Goal: Information Seeking & Learning: Learn about a topic

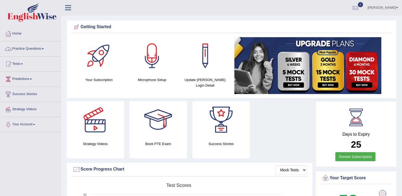
click at [40, 49] on link "Practice Questions" at bounding box center [30, 47] width 61 height 13
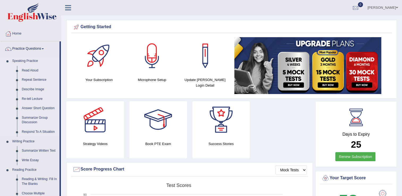
click at [30, 72] on link "Read Aloud" at bounding box center [39, 71] width 40 height 10
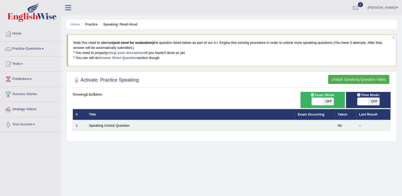
click at [144, 125] on td "Speaking Unlock Question" at bounding box center [190, 125] width 209 height 11
click at [123, 126] on link "Speaking Unlock Question" at bounding box center [109, 126] width 41 height 4
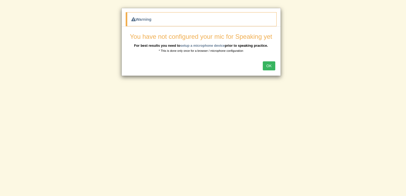
click at [268, 64] on button "OK" at bounding box center [269, 65] width 12 height 9
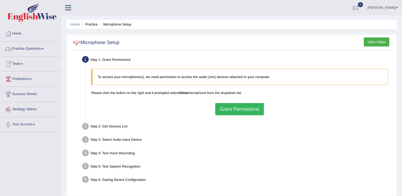
click at [44, 49] on span at bounding box center [43, 48] width 2 height 1
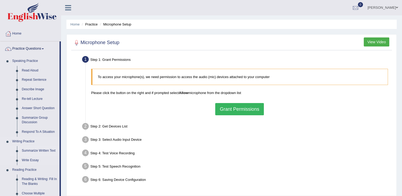
click at [38, 151] on link "Summarize Written Text" at bounding box center [39, 151] width 40 height 10
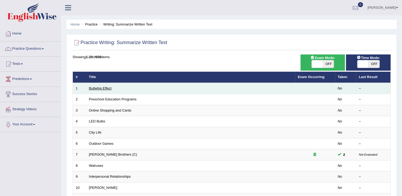
click at [106, 88] on link "Bullwhip Effect" at bounding box center [100, 88] width 23 height 4
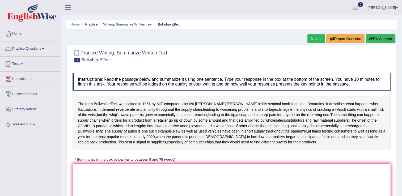
scroll to position [84, 0]
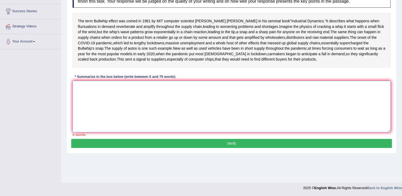
click at [95, 118] on textarea at bounding box center [232, 107] width 318 height 52
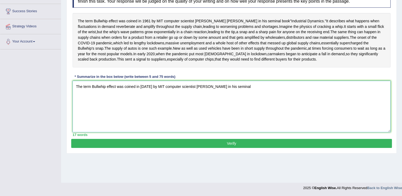
click at [274, 116] on textarea "The term Bullwhip effect was coined in [DATE] by MIT computer scientist [PERSON…" at bounding box center [232, 107] width 318 height 52
drag, startPoint x: 274, startPoint y: 116, endPoint x: 314, endPoint y: 123, distance: 40.3
click at [314, 123] on textarea "The term Bullwhip effect was coined in 1961 by MIT computer scientist Jay Forre…" at bounding box center [232, 107] width 318 height 52
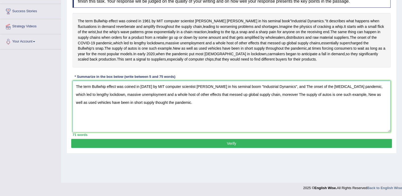
type textarea "The term Bullwhip effect was coined in 1961 by MIT computer scientist Jay Forre…"
click at [356, 148] on button "Verify" at bounding box center [231, 143] width 321 height 9
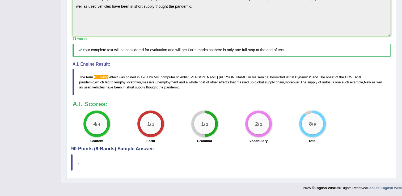
scroll to position [26, 0]
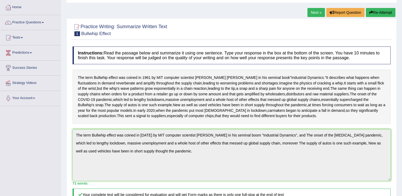
click at [317, 14] on link "Next »" at bounding box center [317, 12] width 18 height 9
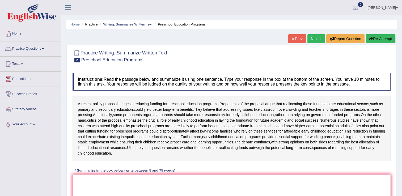
scroll to position [83, 0]
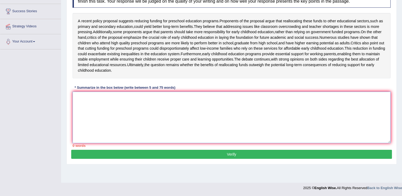
click at [290, 120] on textarea at bounding box center [232, 118] width 318 height 52
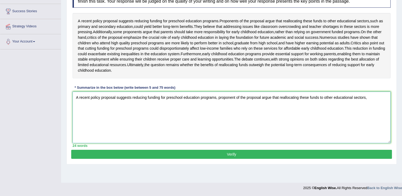
click at [222, 106] on textarea "A recent policy proposal suggests reducing funding for preschool education prog…" at bounding box center [232, 118] width 318 height 52
click at [373, 111] on textarea "A recent policy proposal suggests reducing funding for preschool education prog…" at bounding box center [232, 118] width 318 height 52
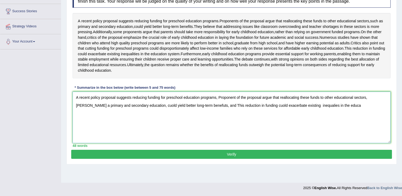
click at [373, 111] on textarea "A recent policy proposal suggests reducing funding for preschool education prog…" at bounding box center [232, 118] width 318 height 52
click at [338, 117] on textarea "A recent policy proposal suggests reducing funding for preschool education prog…" at bounding box center [232, 118] width 318 height 52
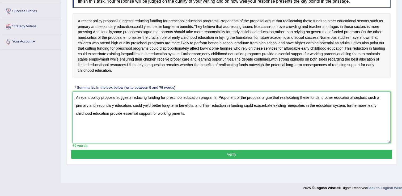
click at [348, 115] on textarea "A recent policy proposal suggests reducing funding for preschool education prog…" at bounding box center [232, 118] width 318 height 52
type textarea "A recent policy proposal suggests reducing funding for preschool education prog…"
click at [277, 159] on button "Verify" at bounding box center [231, 154] width 321 height 9
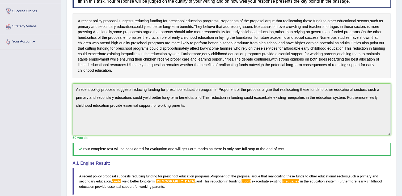
scroll to position [193, 0]
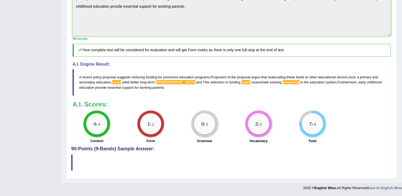
click at [400, 53] on div "Home Practice Writing: Summarize Written Text Preschool Education Programs « Pr…" at bounding box center [231, 0] width 341 height 365
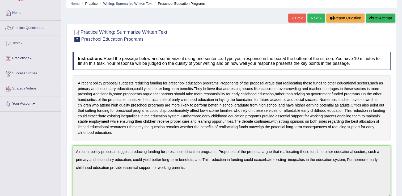
click at [312, 18] on link "Next »" at bounding box center [317, 18] width 18 height 9
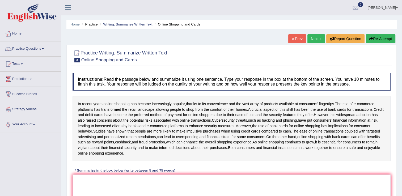
click at [38, 50] on link "Practice Questions" at bounding box center [30, 47] width 61 height 13
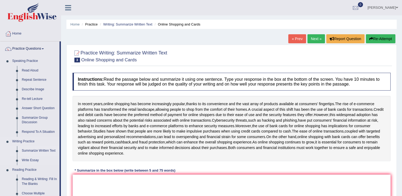
click at [31, 151] on link "Summarize Written Text" at bounding box center [39, 151] width 40 height 10
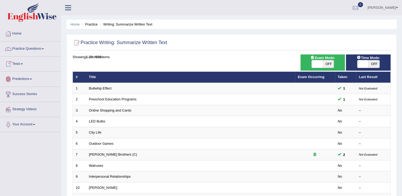
click at [22, 65] on link "Tests" at bounding box center [30, 63] width 61 height 13
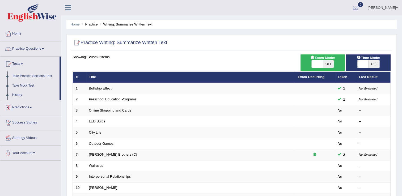
click at [30, 108] on link "Predictions" at bounding box center [30, 106] width 61 height 13
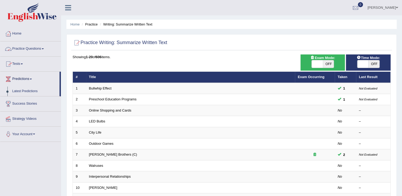
click at [38, 48] on link "Practice Questions" at bounding box center [30, 47] width 61 height 13
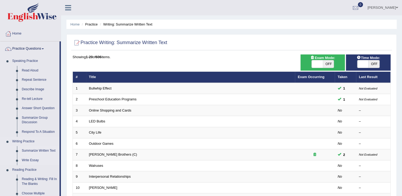
click at [32, 161] on link "Write Essay" at bounding box center [39, 161] width 40 height 10
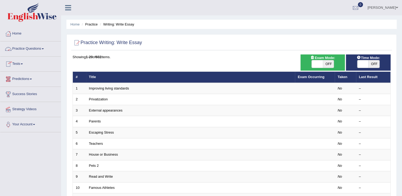
click at [33, 49] on link "Practice Questions" at bounding box center [30, 47] width 61 height 13
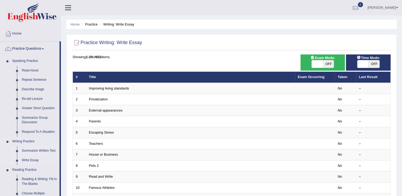
click at [29, 152] on link "Summarize Written Text" at bounding box center [39, 151] width 40 height 10
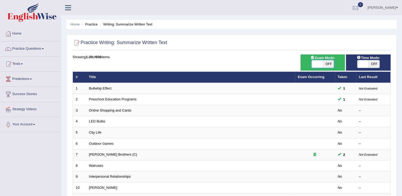
click at [321, 64] on span at bounding box center [317, 63] width 11 height 7
click at [328, 65] on span "OFF" at bounding box center [328, 63] width 11 height 7
checkbox input "true"
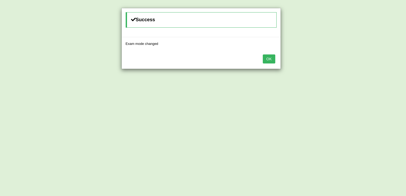
click at [272, 59] on button "OK" at bounding box center [269, 59] width 12 height 9
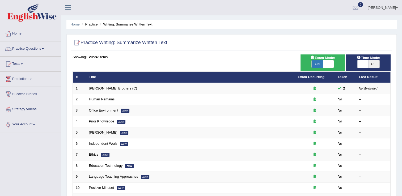
click at [321, 65] on span "ON" at bounding box center [317, 63] width 11 height 7
checkbox input "false"
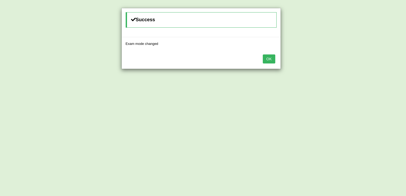
click at [271, 57] on button "OK" at bounding box center [269, 59] width 12 height 9
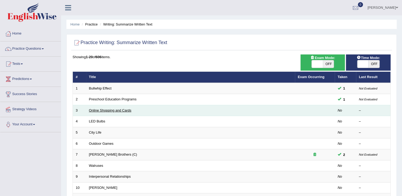
click at [124, 109] on link "Online Shopping and Cards" at bounding box center [110, 111] width 43 height 4
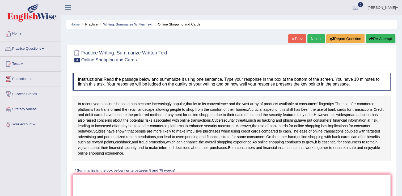
scroll to position [83, 0]
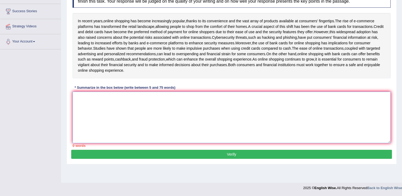
click at [182, 107] on textarea at bounding box center [232, 118] width 318 height 52
type textarea "i"
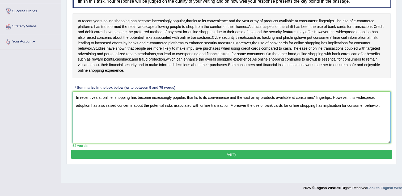
type textarea "In recent years, online shopping has become increasingly popular, thanks to its…"
click at [177, 157] on button "Verify" at bounding box center [231, 154] width 321 height 9
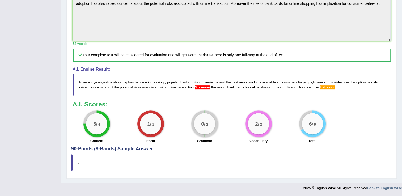
scroll to position [10, 0]
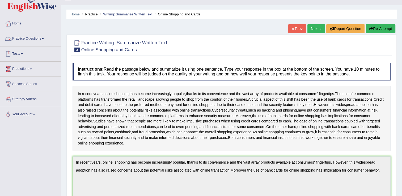
click at [23, 55] on link "Tests" at bounding box center [30, 53] width 61 height 13
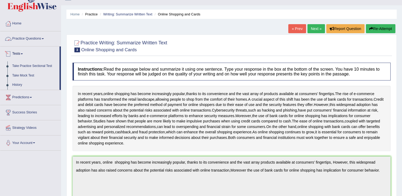
click at [33, 37] on link "Practice Questions" at bounding box center [30, 37] width 61 height 13
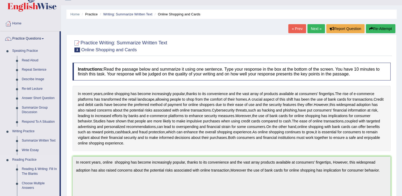
click at [31, 161] on link "Reading Practice" at bounding box center [35, 160] width 50 height 10
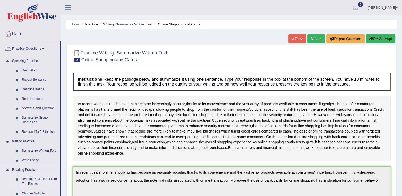
click at [33, 179] on link "Reading & Writing: Fill In The Blanks" at bounding box center [39, 182] width 40 height 14
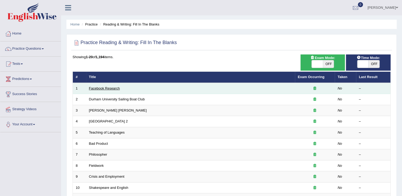
click at [114, 89] on link "Facebook Research" at bounding box center [104, 88] width 31 height 4
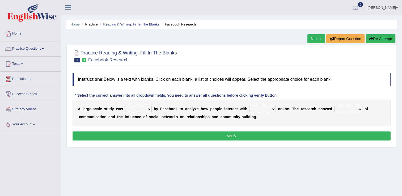
click at [146, 110] on select "surveyed had asked made" at bounding box center [138, 109] width 27 height 6
select select "made"
click at [125, 106] on select "surveyed had asked made" at bounding box center [138, 109] width 27 height 6
click at [265, 109] on select "together all each other another" at bounding box center [263, 109] width 27 height 6
select select "another"
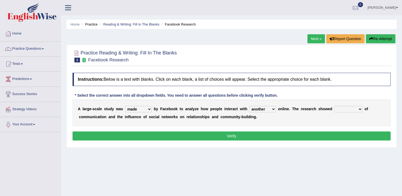
click at [250, 106] on select "together all each other another" at bounding box center [263, 109] width 27 height 6
click at [346, 109] on select "advantages standards fellowships patterns" at bounding box center [349, 109] width 28 height 6
select select "standards"
click at [335, 106] on select "advantages standards fellowships patterns" at bounding box center [349, 109] width 28 height 6
click at [329, 134] on button "Verify" at bounding box center [232, 136] width 318 height 9
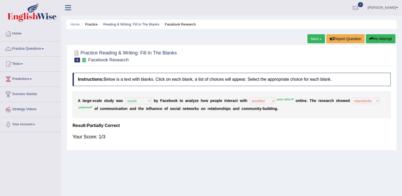
click at [317, 40] on link "Next »" at bounding box center [317, 38] width 18 height 9
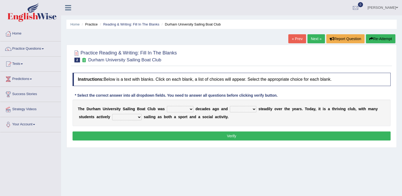
click at [194, 110] on b at bounding box center [195, 109] width 2 height 4
click at [183, 109] on select "found fund founded find" at bounding box center [180, 109] width 27 height 6
select select "founded"
click at [167, 106] on select "found fund founded find" at bounding box center [180, 109] width 27 height 6
click at [244, 110] on select "grow growing has grown grown" at bounding box center [243, 109] width 27 height 6
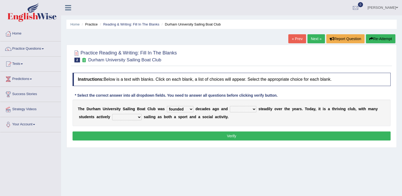
select select "growing"
click at [230, 106] on select "grow growing has grown grown" at bounding box center [243, 109] width 27 height 6
click at [119, 118] on select "enjoy enjoyed are enjoying enjoying" at bounding box center [127, 117] width 30 height 6
select select "are enjoying"
click at [112, 114] on select "enjoy enjoyed are enjoying enjoying" at bounding box center [127, 117] width 30 height 6
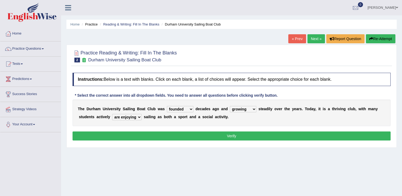
click at [147, 132] on button "Verify" at bounding box center [232, 136] width 318 height 9
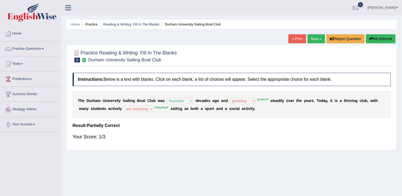
click at [315, 40] on link "Next »" at bounding box center [317, 38] width 18 height 9
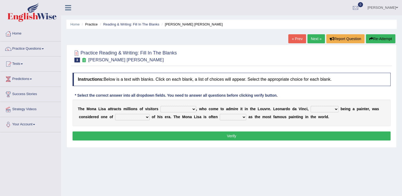
click at [185, 109] on select "around the year the all year all year round per year" at bounding box center [179, 109] width 36 height 6
select select "the all year"
click at [161, 106] on select "around the year the all year all year round per year" at bounding box center [179, 109] width 36 height 6
click at [320, 110] on select "rather than as much as as well as as long as" at bounding box center [325, 109] width 28 height 6
select select "rather than"
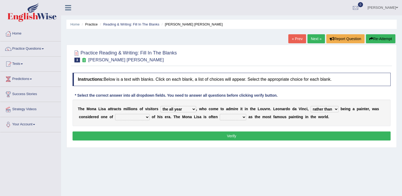
click at [311, 106] on select "rather than as much as as well as as long as" at bounding box center [325, 109] width 28 height 6
click at [185, 109] on select "around the year the all year all year round per year" at bounding box center [179, 109] width 36 height 6
click at [161, 106] on select "around the year the all year all year round per year" at bounding box center [179, 109] width 36 height 6
click at [188, 109] on select "around the year the all year all year round per year" at bounding box center [179, 109] width 36 height 6
select select "all year round"
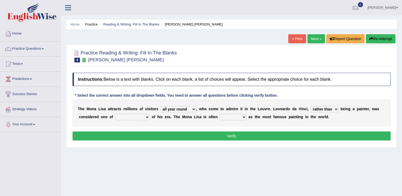
click at [161, 106] on select "around the year the all year all year round per year" at bounding box center [179, 109] width 36 height 6
click at [120, 116] on select "better artists artist the better artist the best artists" at bounding box center [132, 117] width 35 height 6
select select "the best artists"
click at [115, 114] on select "better artists artist the better artist the best artists" at bounding box center [132, 117] width 35 height 6
click at [220, 117] on select "classified suggested predicted described" at bounding box center [233, 117] width 27 height 6
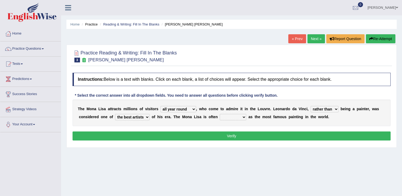
select select "described"
click at [220, 114] on select "classified suggested predicted described" at bounding box center [233, 117] width 27 height 6
click at [222, 137] on button "Verify" at bounding box center [232, 136] width 318 height 9
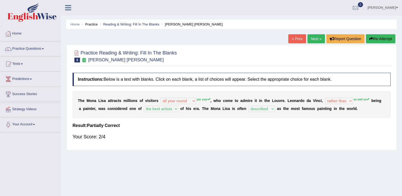
click at [313, 38] on link "Next »" at bounding box center [317, 38] width 18 height 9
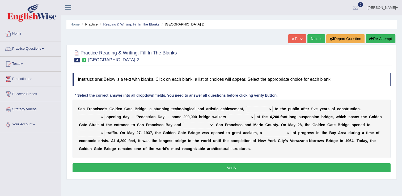
click at [259, 110] on select "opens closes appears equals" at bounding box center [259, 109] width 27 height 6
click at [246, 106] on select "opens closes appears equals" at bounding box center [259, 109] width 27 height 6
click at [105, 114] on select "On During Since When" at bounding box center [91, 117] width 27 height 6
click at [256, 110] on select "opens closes appears equals" at bounding box center [259, 109] width 27 height 6
select select "opens"
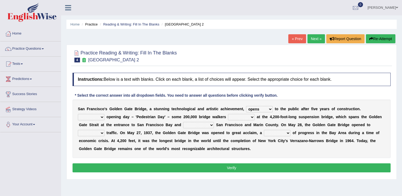
click at [246, 106] on select "opens closes appears equals" at bounding box center [259, 109] width 27 height 6
click at [105, 114] on select "On During Since When" at bounding box center [91, 117] width 27 height 6
select select "During"
click at [105, 114] on select "On During Since When" at bounding box center [91, 117] width 27 height 6
click at [228, 119] on select "stationed looked marveled laughed" at bounding box center [241, 117] width 27 height 6
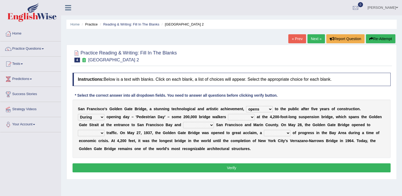
select select "looked"
click at [228, 114] on select "stationed looked marveled laughed" at bounding box center [241, 117] width 27 height 6
click at [183, 125] on select "separates connects channels differentiates" at bounding box center [198, 125] width 31 height 6
select select "connects"
click at [183, 122] on select "separates connects channels differentiates" at bounding box center [198, 125] width 31 height 6
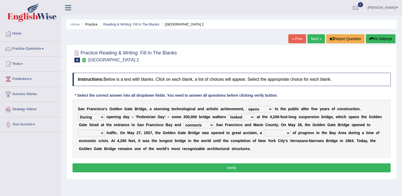
click at [105, 130] on select "aquatic vehicular airborne watertight" at bounding box center [91, 133] width 27 height 6
select select "vehicular"
click at [105, 130] on select "aquatic vehicular airborne watertight" at bounding box center [91, 133] width 27 height 6
click at [264, 133] on select "denial symbol technique yield" at bounding box center [277, 133] width 27 height 6
select select "technique"
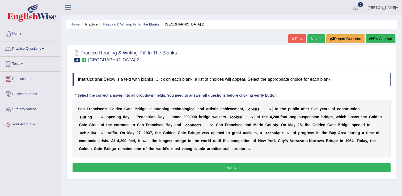
click at [264, 130] on select "denial symbol technique yield" at bounding box center [277, 133] width 27 height 6
click at [202, 167] on button "Verify" at bounding box center [232, 168] width 318 height 9
